Goal: Task Accomplishment & Management: Manage account settings

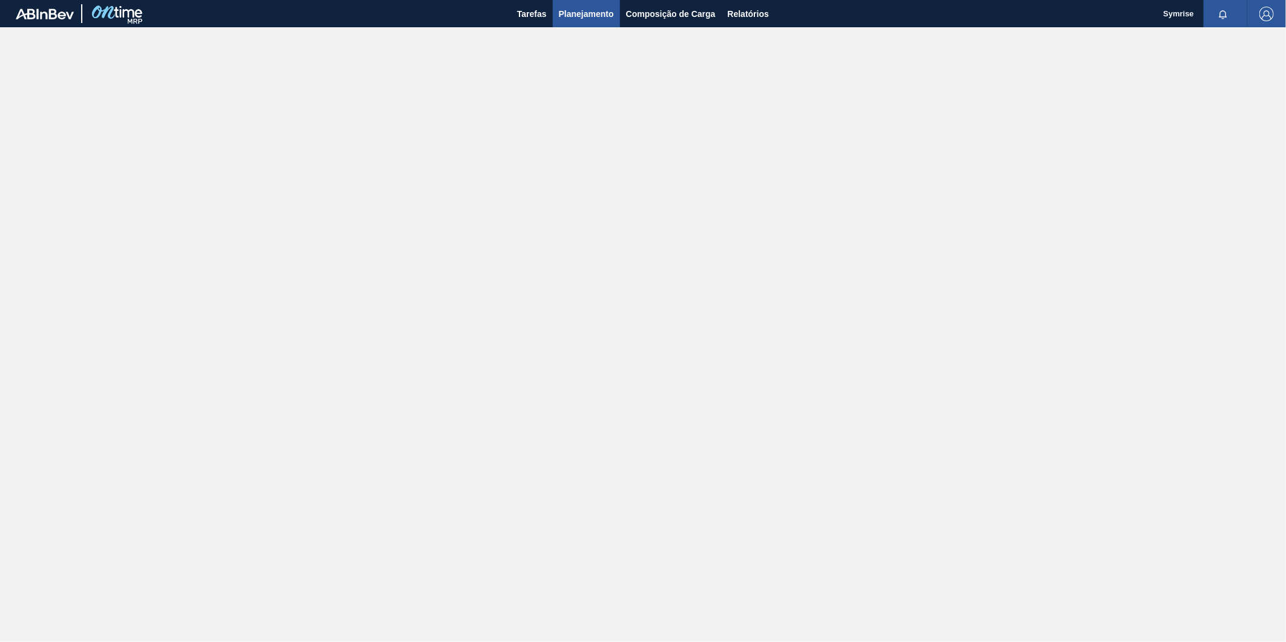
click at [584, 14] on span "Planejamento" at bounding box center [586, 14] width 55 height 15
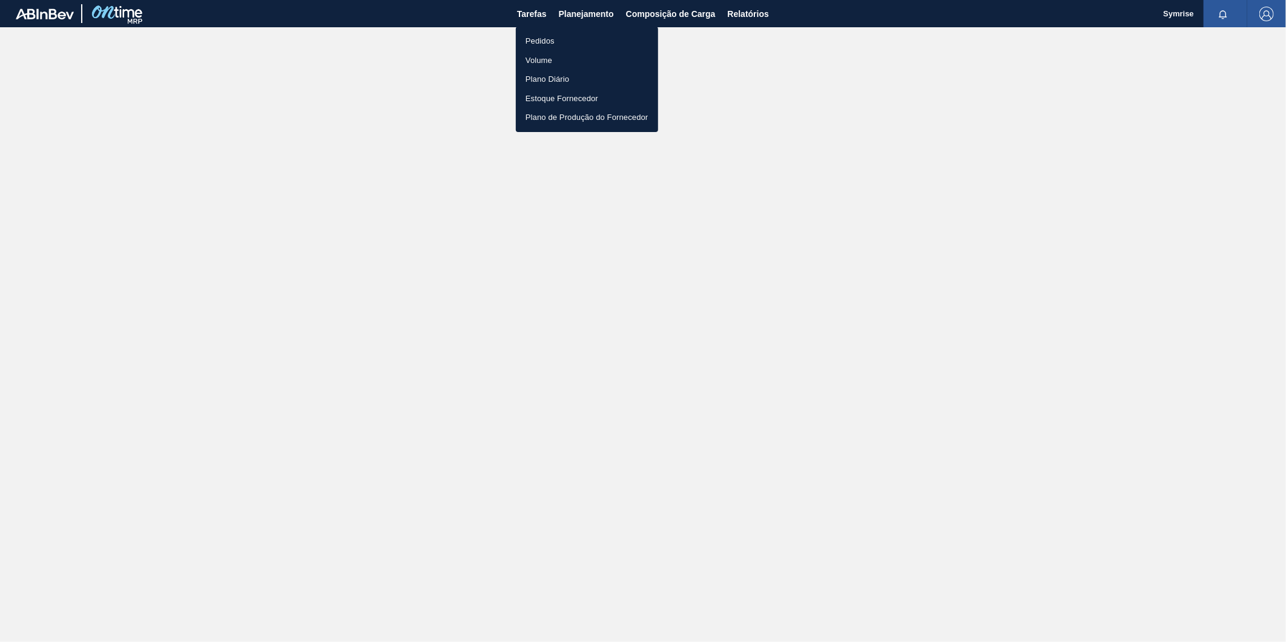
click at [577, 35] on li "Pedidos" at bounding box center [587, 40] width 142 height 19
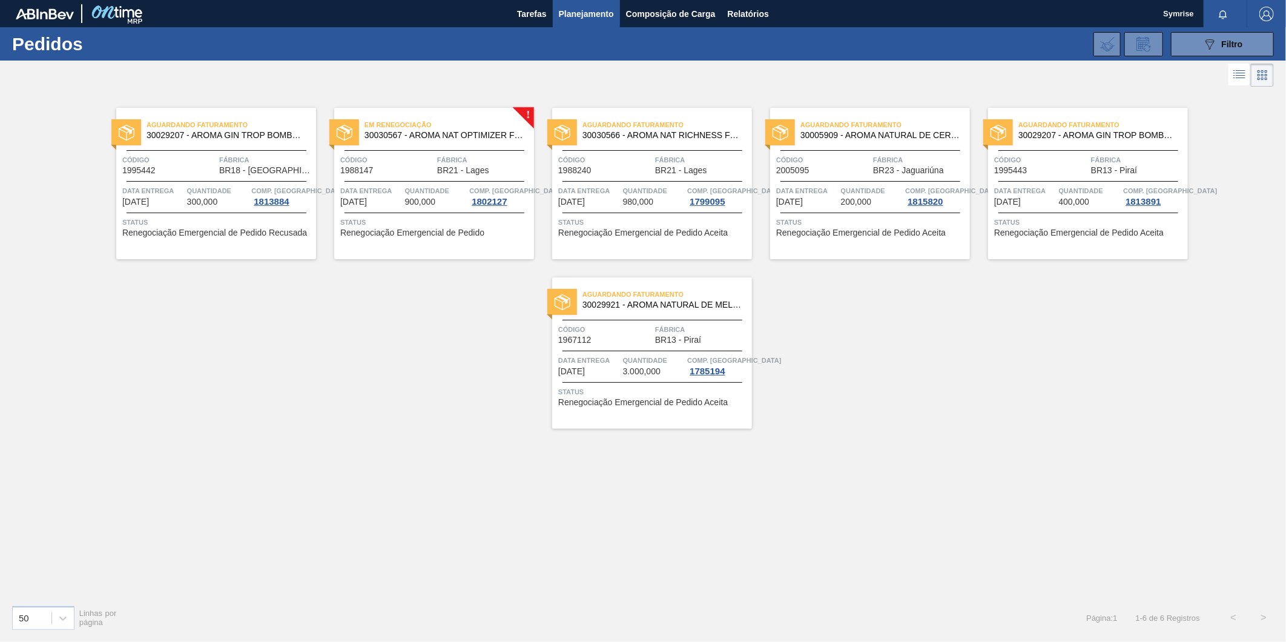
click at [440, 133] on span "30030567 - AROMA NAT OPTIMIZER FLAVOR 128837" at bounding box center [445, 135] width 160 height 9
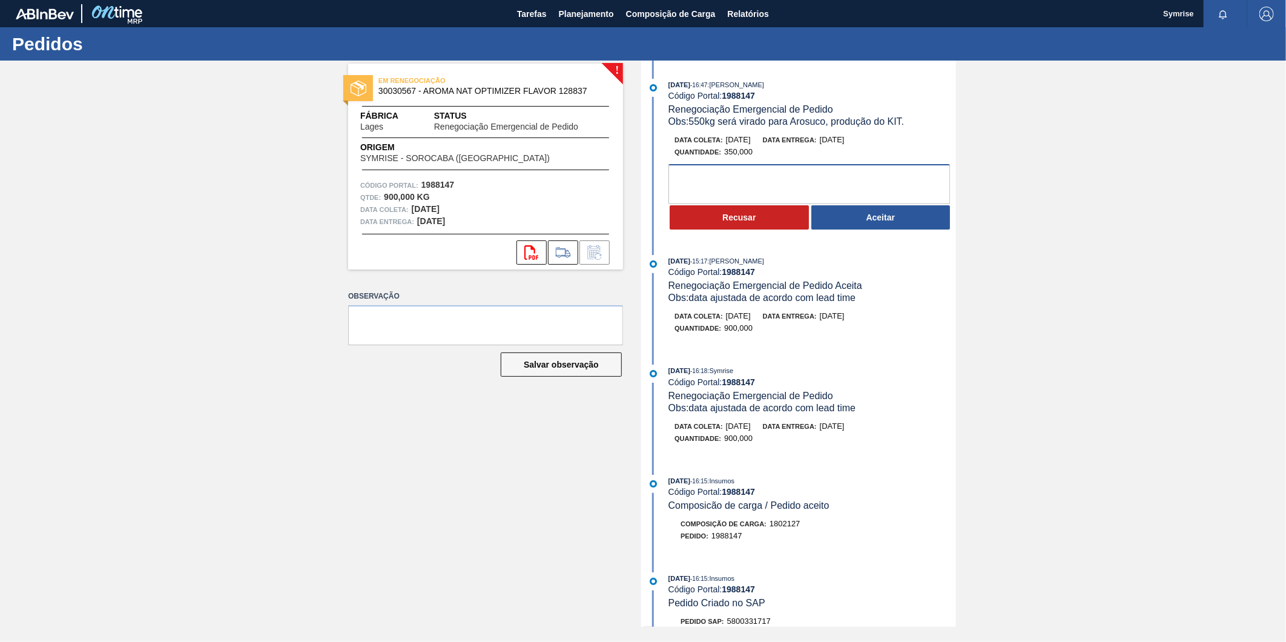
click at [810, 177] on textarea at bounding box center [810, 184] width 282 height 40
type textarea "Ajuste aceito - data a confirmar"
click at [864, 219] on button "Aceitar" at bounding box center [881, 217] width 139 height 24
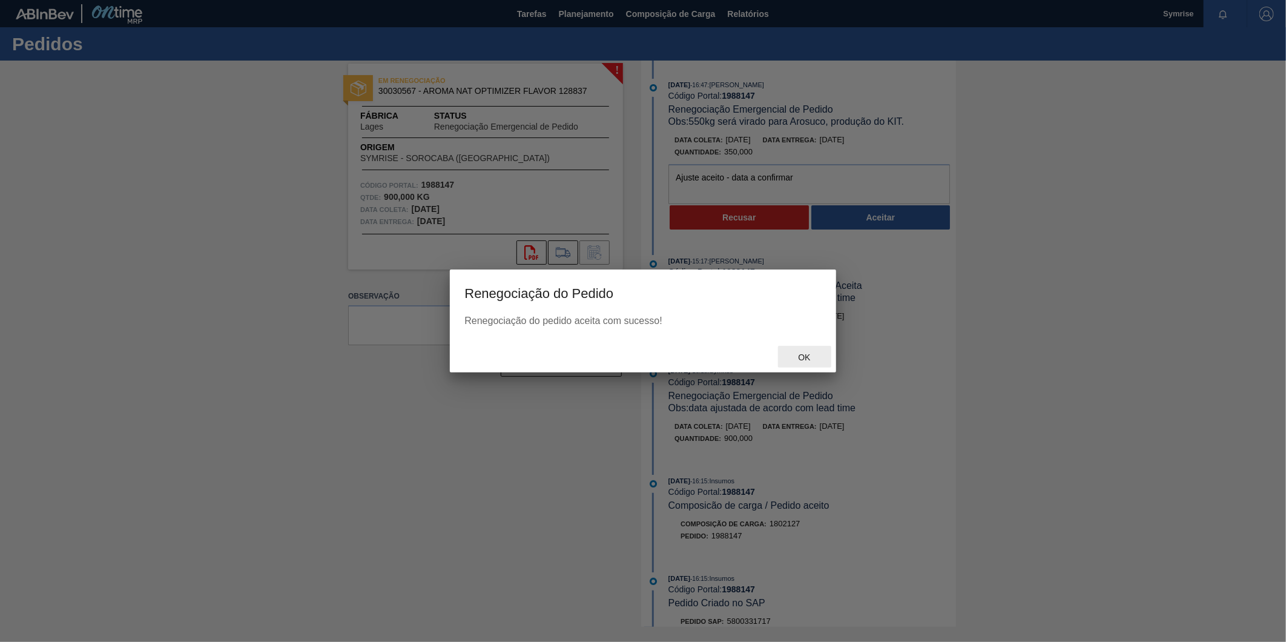
click at [804, 362] on div "Ok" at bounding box center [804, 357] width 53 height 22
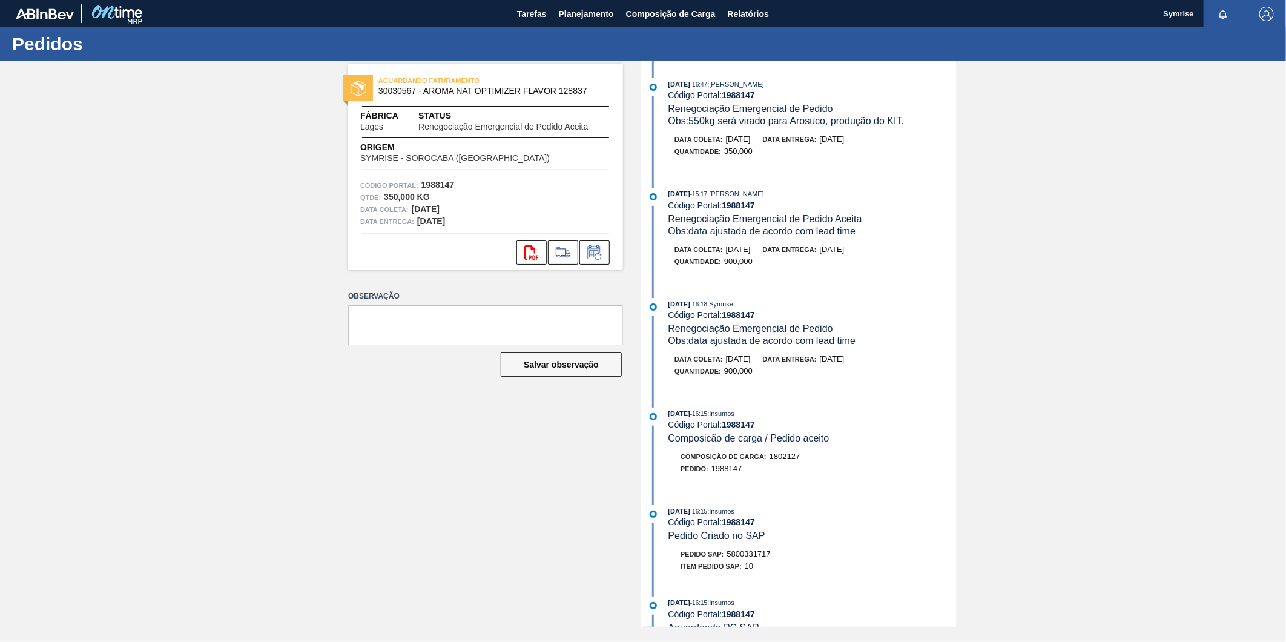
scroll to position [202, 0]
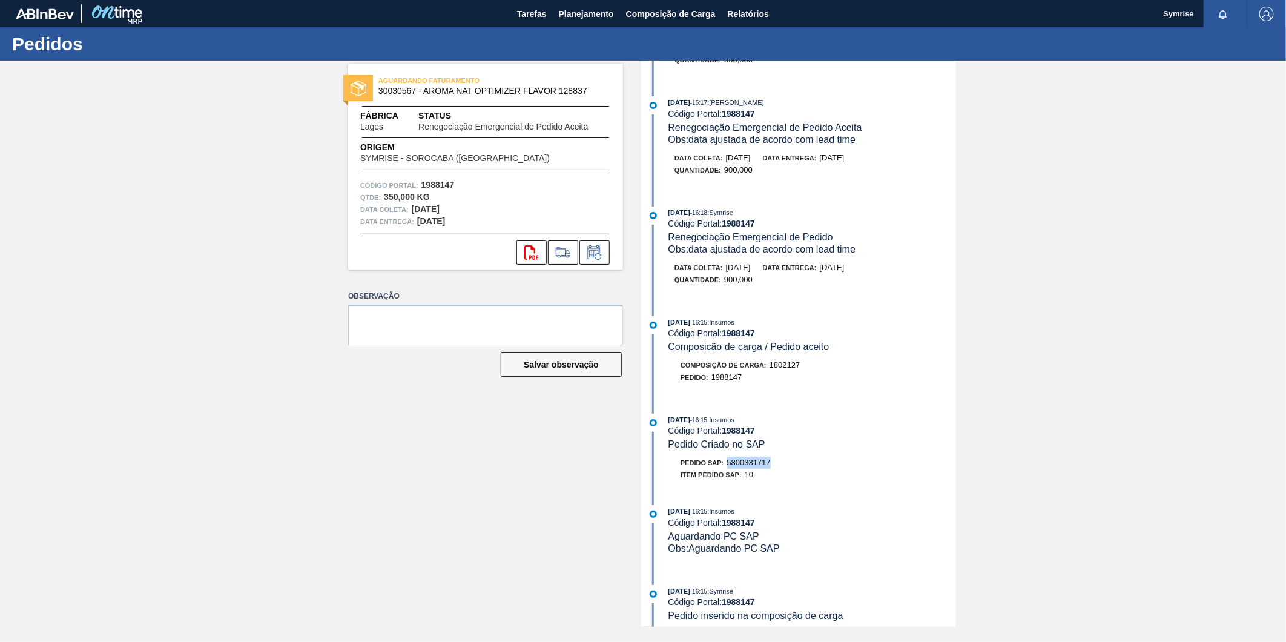
drag, startPoint x: 730, startPoint y: 470, endPoint x: 772, endPoint y: 469, distance: 41.8
click at [771, 467] on span "5800331717" at bounding box center [749, 462] width 44 height 9
copy span "5800331717"
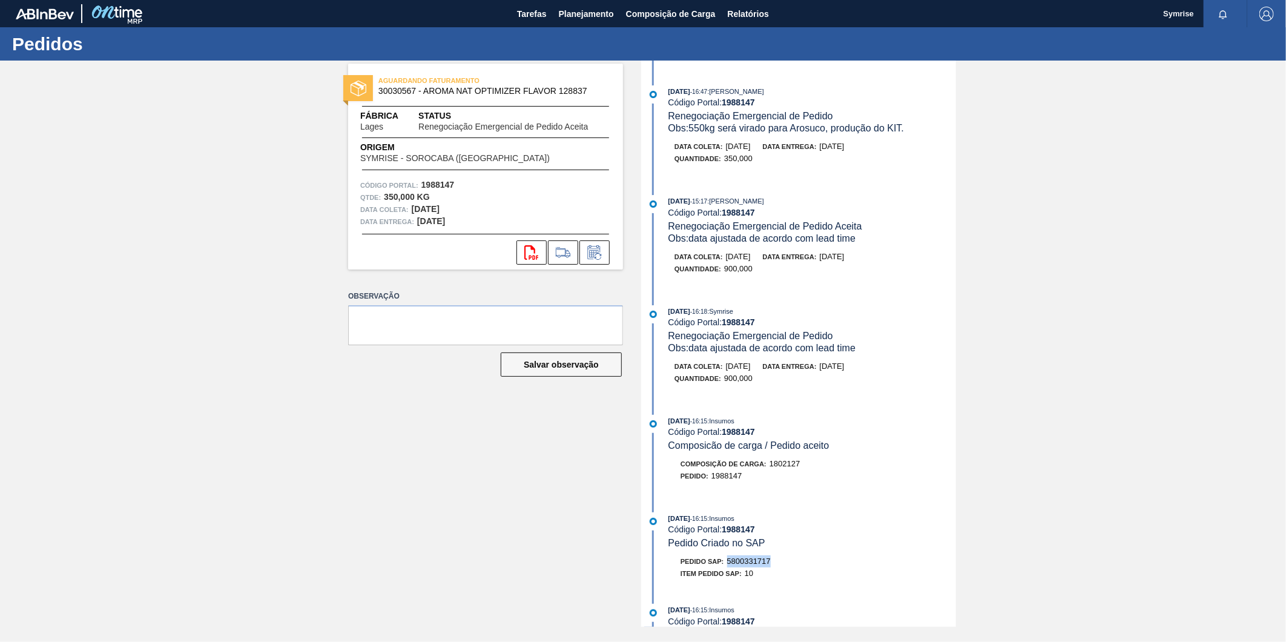
scroll to position [0, 0]
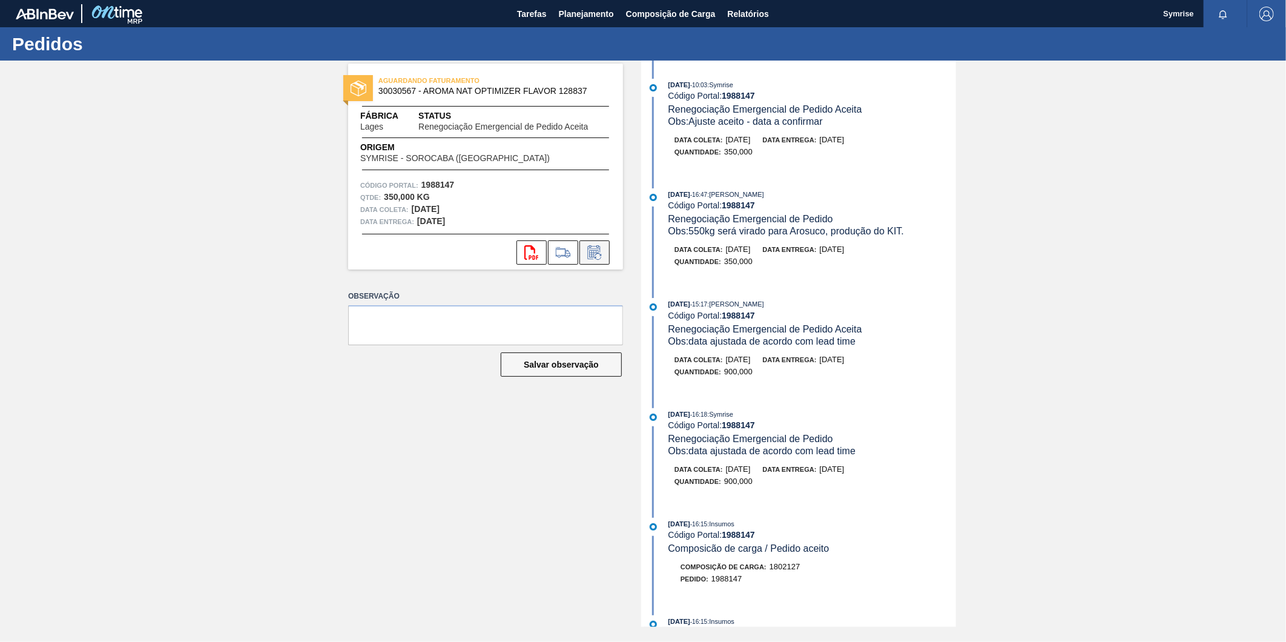
click at [597, 256] on icon at bounding box center [594, 252] width 19 height 15
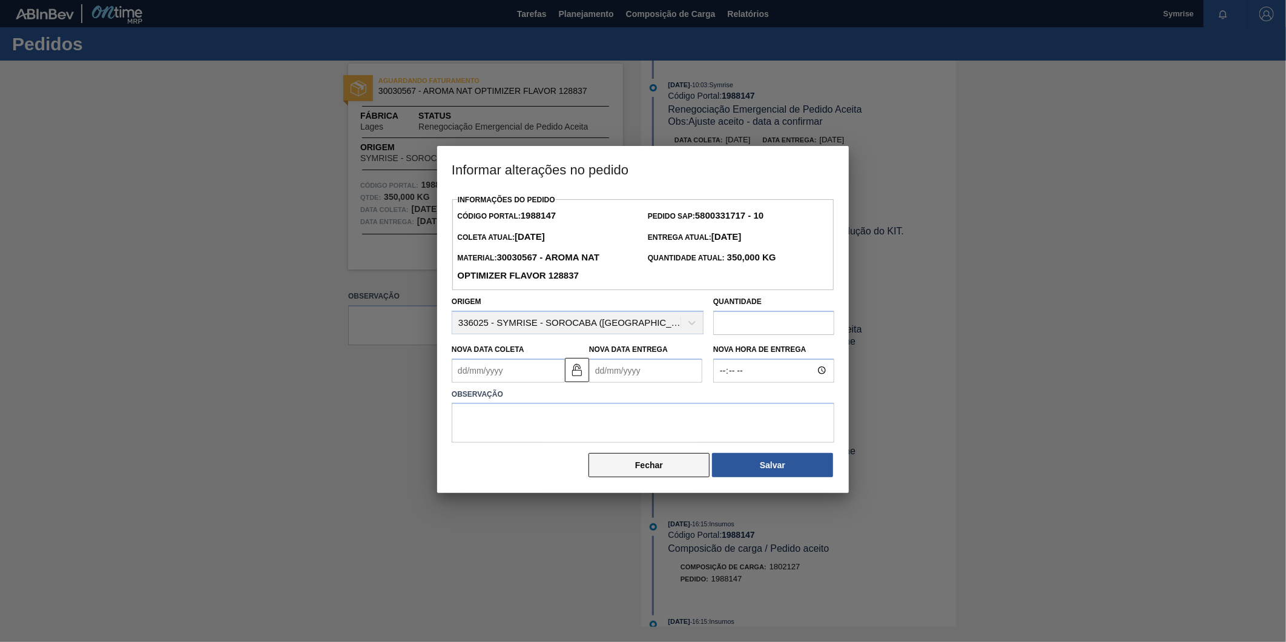
click at [626, 469] on button "Fechar" at bounding box center [649, 465] width 121 height 24
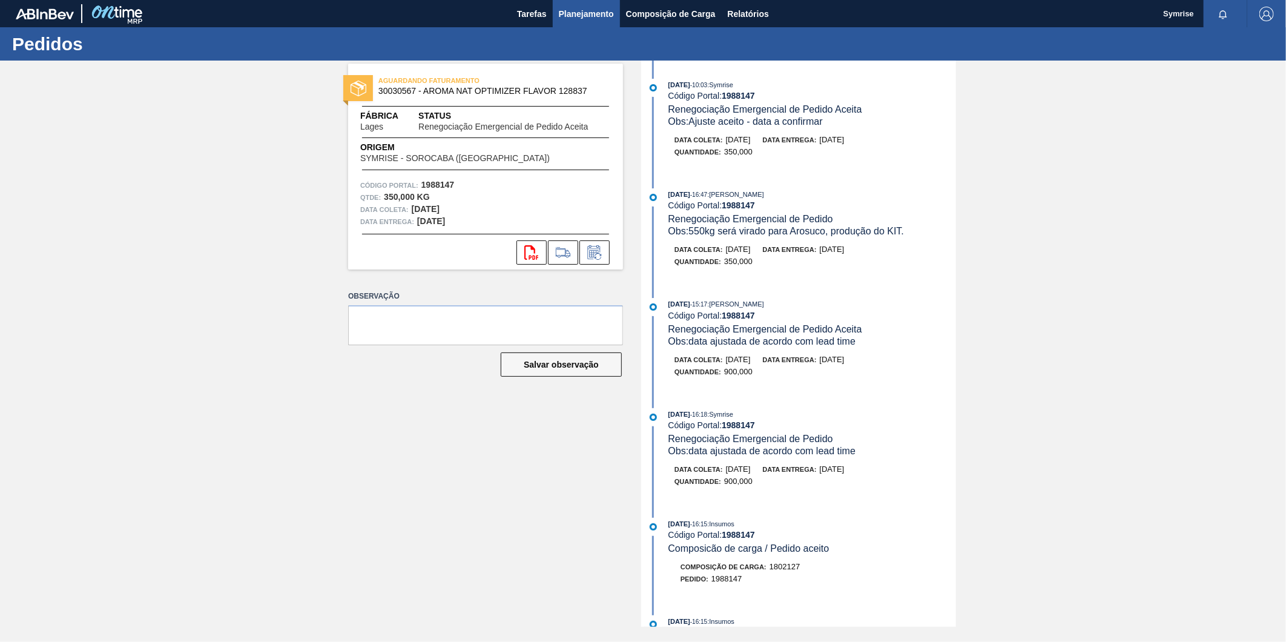
click at [577, 13] on span "Planejamento" at bounding box center [586, 14] width 55 height 15
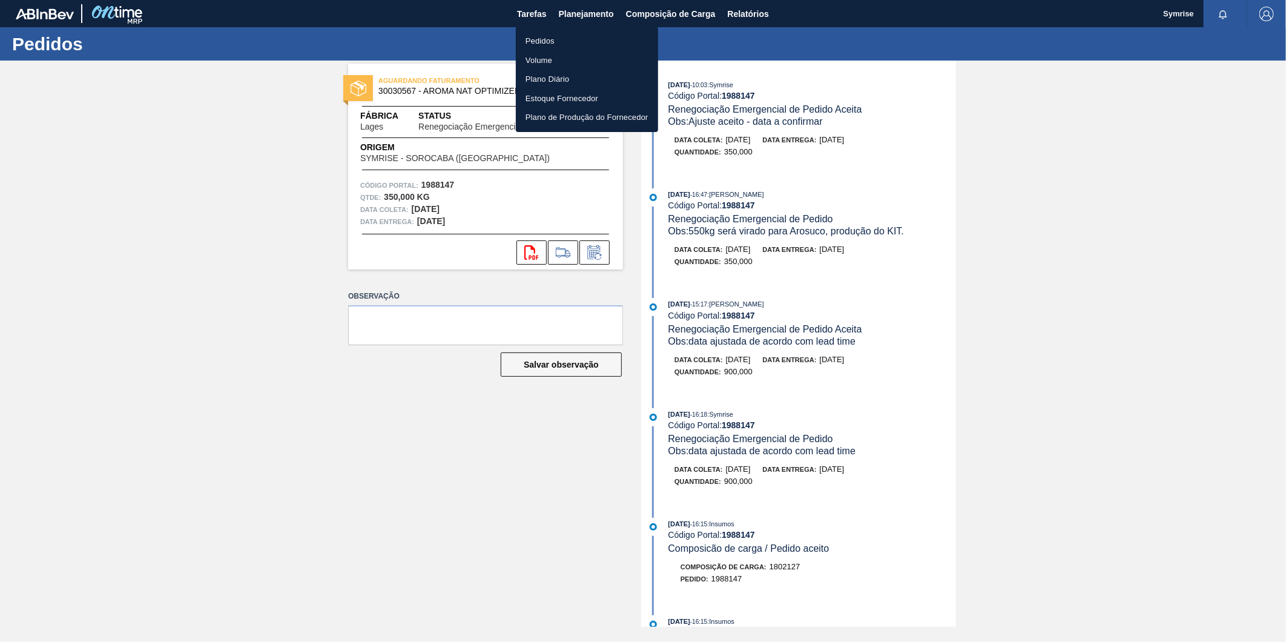
click at [592, 253] on div at bounding box center [643, 321] width 1286 height 642
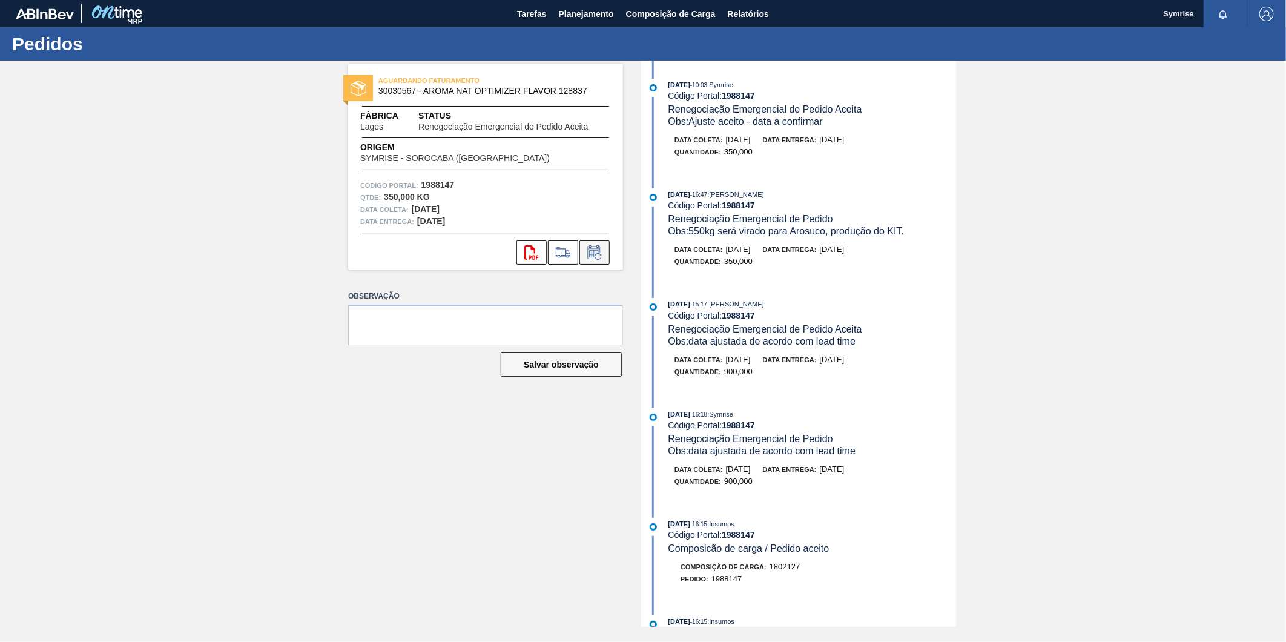
click at [597, 253] on icon at bounding box center [594, 252] width 19 height 15
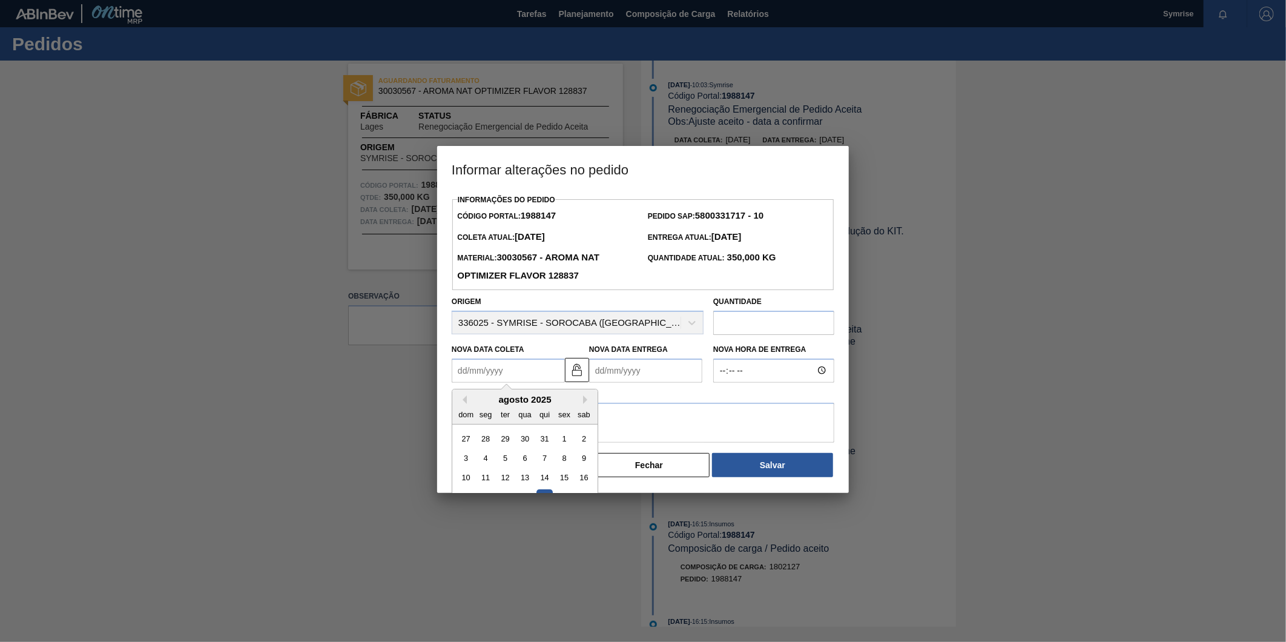
click at [524, 375] on Coleta1988147 "Nova Data Coleta" at bounding box center [508, 371] width 113 height 24
click at [585, 403] on button "Next Month" at bounding box center [587, 399] width 8 height 8
click at [545, 479] on div "18" at bounding box center [545, 477] width 16 height 16
type Coleta1988147 "[DATE]"
click at [646, 374] on Entrega1988147 "Nova Data Entrega" at bounding box center [645, 371] width 113 height 24
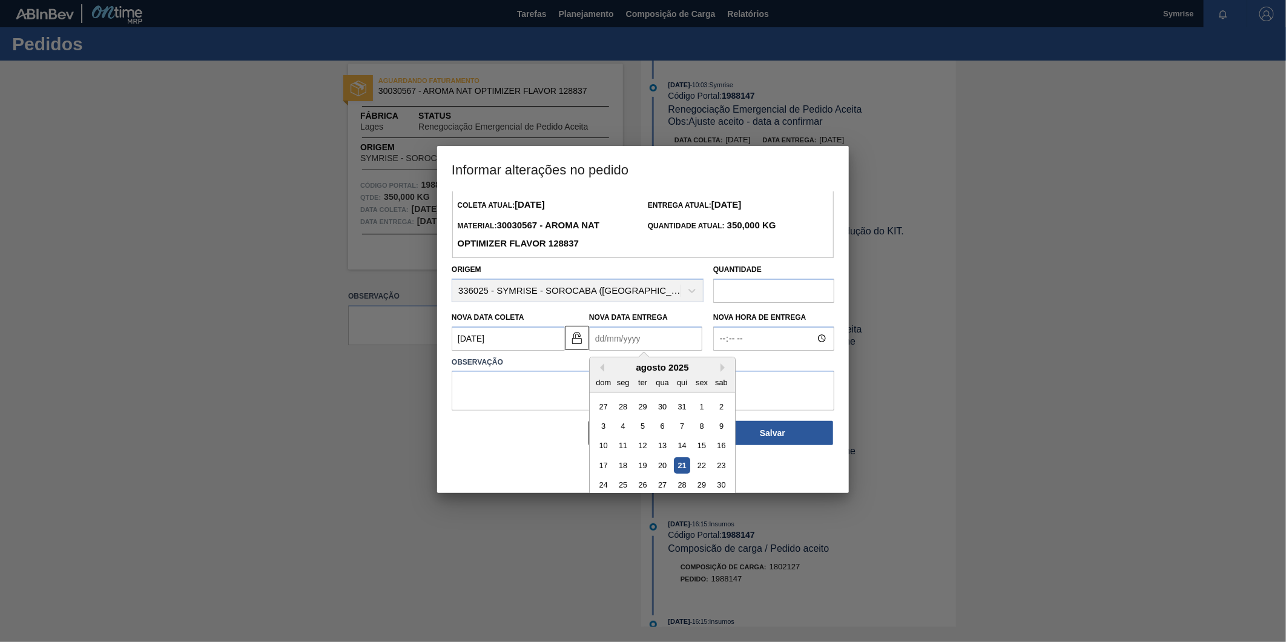
scroll to position [59, 0]
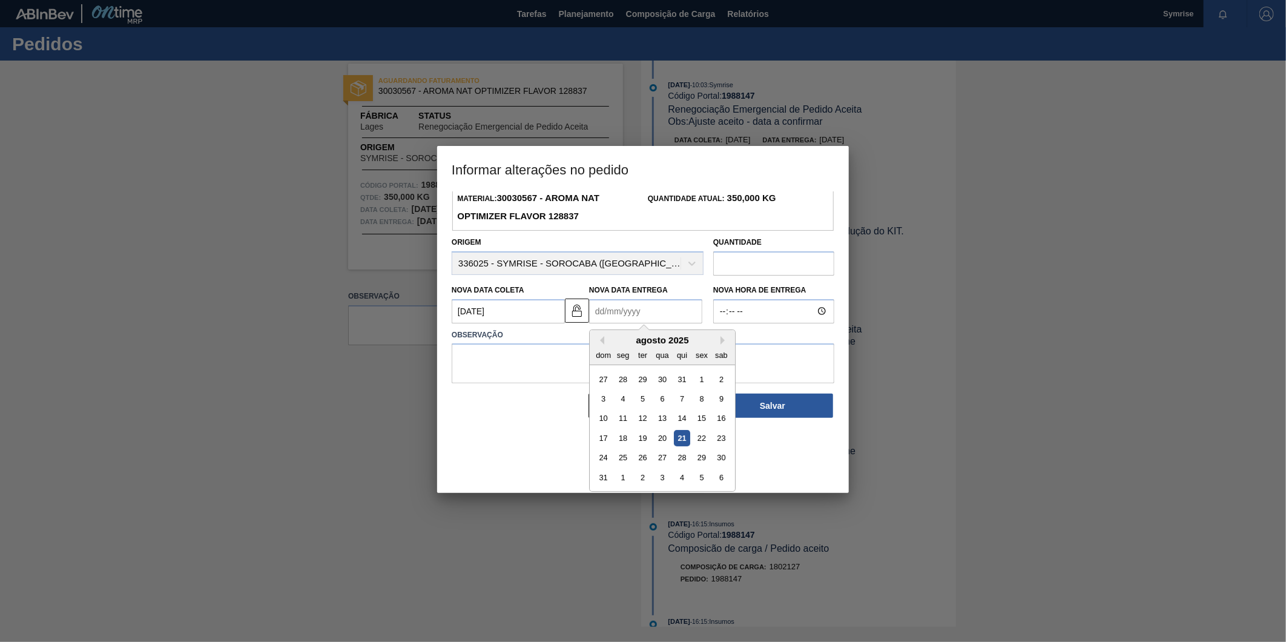
click at [718, 345] on div "agosto 2025" at bounding box center [662, 340] width 145 height 10
click at [719, 341] on div "agosto 2025" at bounding box center [662, 340] width 145 height 10
click at [724, 342] on button "Next Month" at bounding box center [725, 340] width 8 height 8
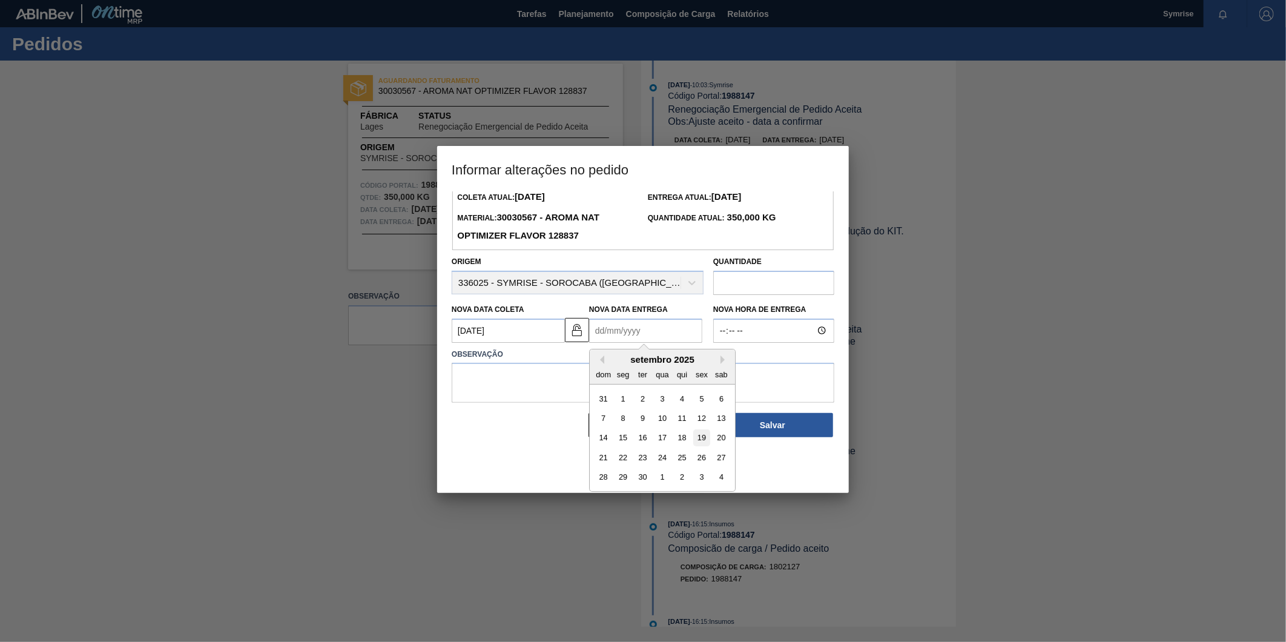
click at [704, 438] on div "19" at bounding box center [701, 437] width 16 height 16
type Entrega1988147 "[DATE]"
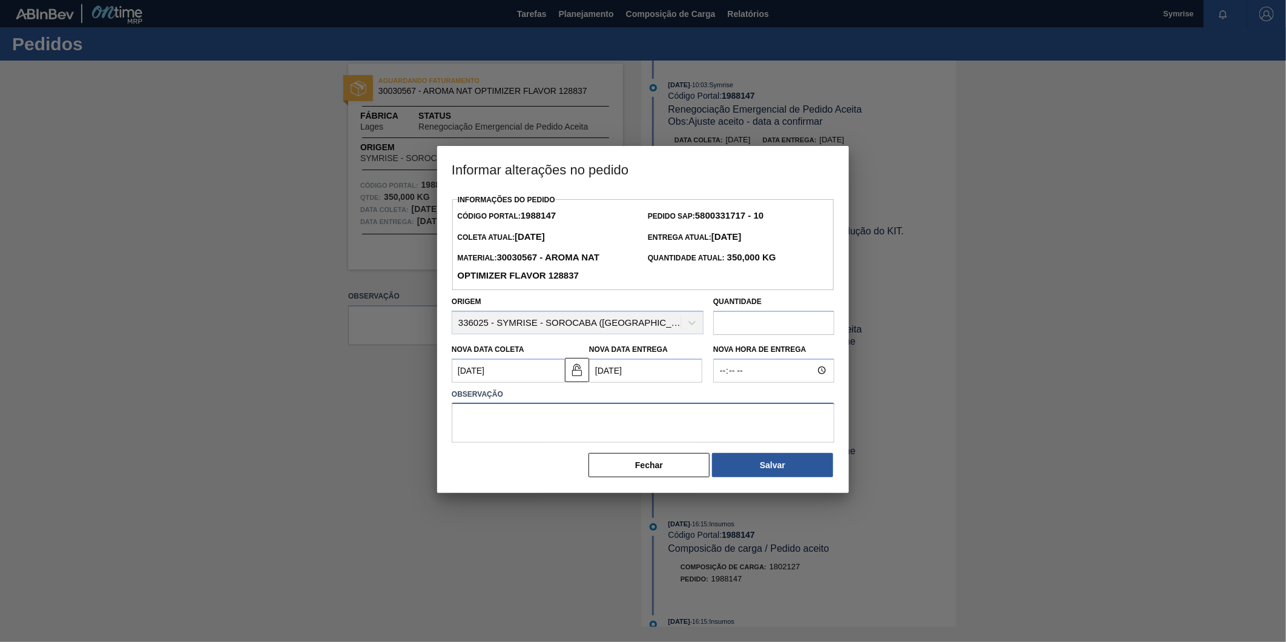
click at [637, 417] on textarea at bounding box center [643, 423] width 383 height 40
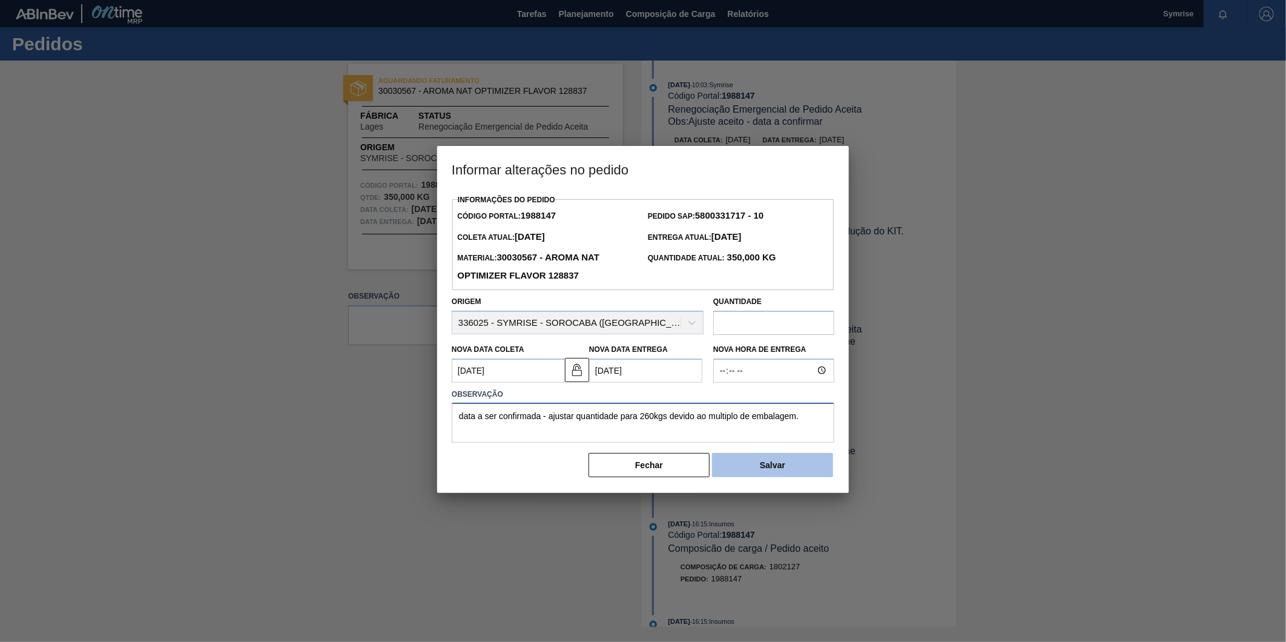
type textarea "data a ser confirmada - ajustar quantidade para 260kgs devido ao multiplo de em…"
click at [765, 466] on button "Salvar" at bounding box center [772, 465] width 121 height 24
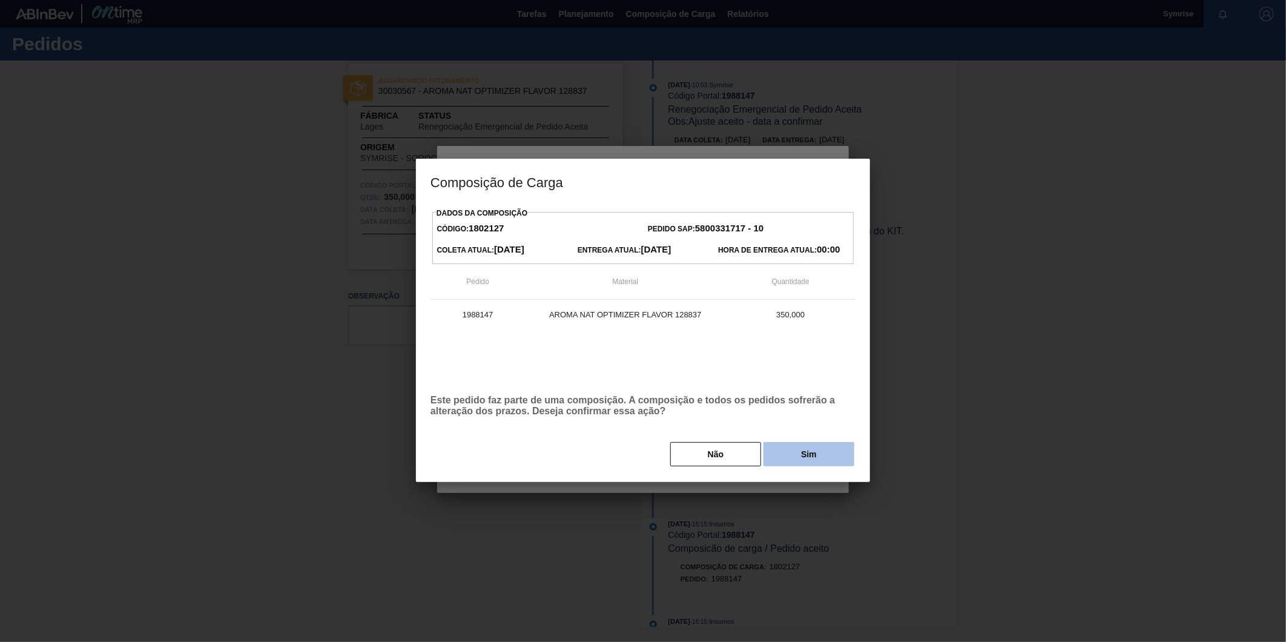
click at [796, 455] on button "Sim" at bounding box center [809, 454] width 91 height 24
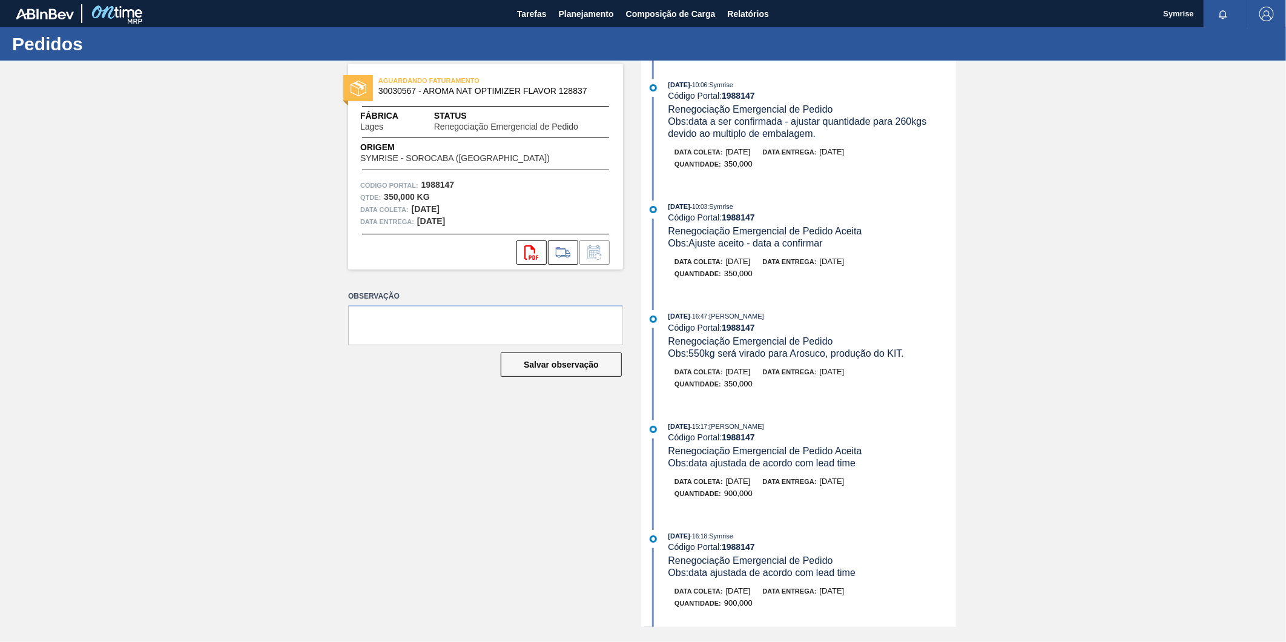
click at [1268, 16] on img "button" at bounding box center [1267, 14] width 15 height 15
click at [1203, 105] on li "Sair" at bounding box center [1232, 109] width 92 height 22
